Goal: Transaction & Acquisition: Book appointment/travel/reservation

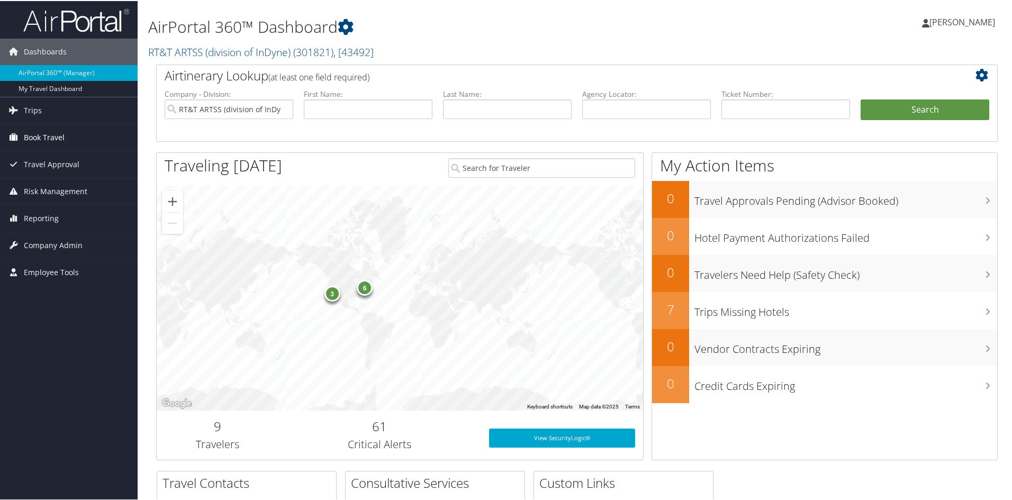
click at [48, 138] on span "Book Travel" at bounding box center [44, 136] width 41 height 26
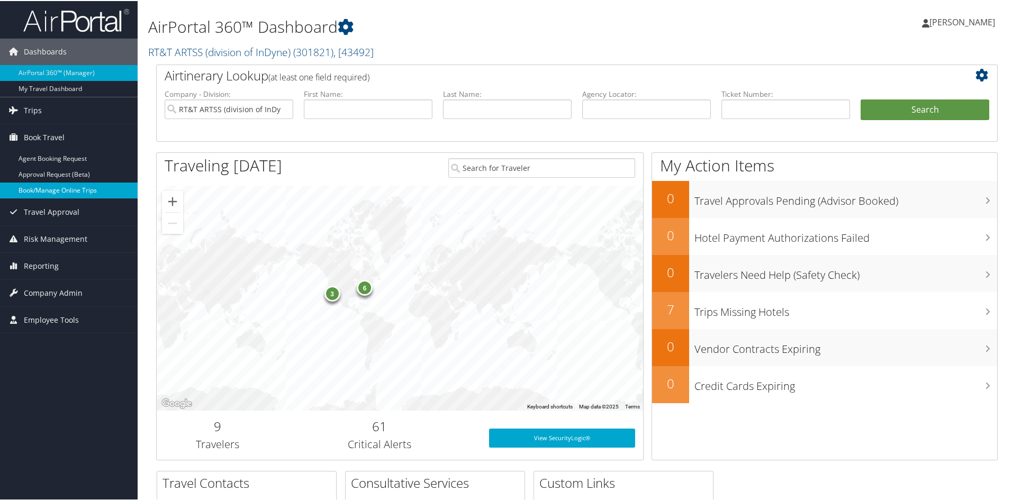
click at [44, 186] on link "Book/Manage Online Trips" at bounding box center [69, 190] width 138 height 16
